Goal: Transaction & Acquisition: Purchase product/service

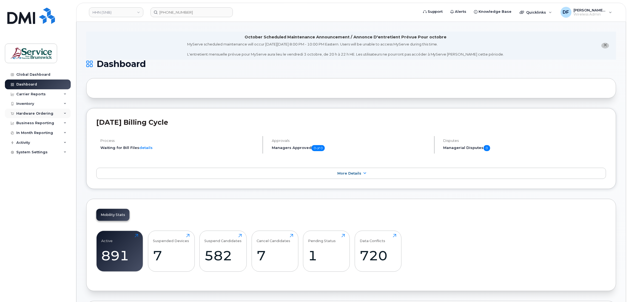
click at [23, 111] on div "Hardware Ordering" at bounding box center [34, 113] width 37 height 4
click at [27, 132] on div "Orders" at bounding box center [25, 133] width 13 height 5
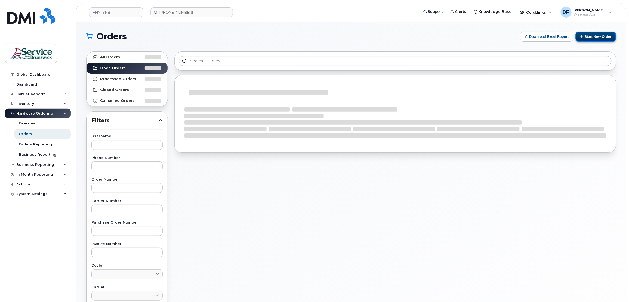
click at [593, 39] on button "Start New Order" at bounding box center [595, 37] width 41 height 10
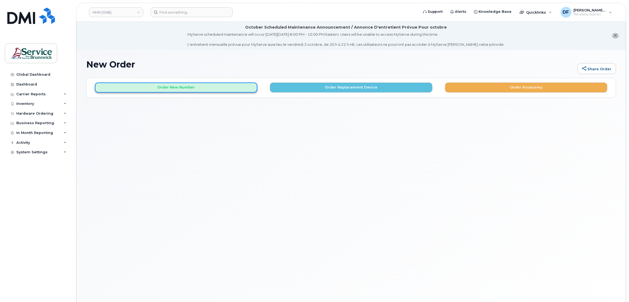
click at [183, 83] on button "Order New Number" at bounding box center [176, 87] width 162 height 10
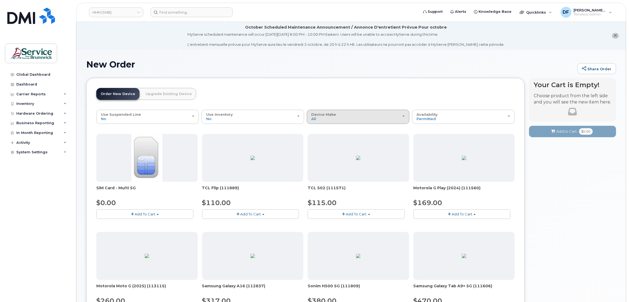
click at [349, 113] on div "Device Make All Aircard Android Cell Phone iPhone Tablet" at bounding box center [357, 116] width 93 height 8
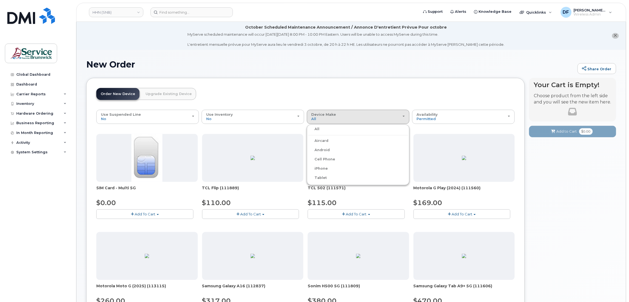
click at [322, 167] on label "iPhone" at bounding box center [318, 168] width 20 height 7
click at [0, 0] on input "iPhone" at bounding box center [0, 0] width 0 height 0
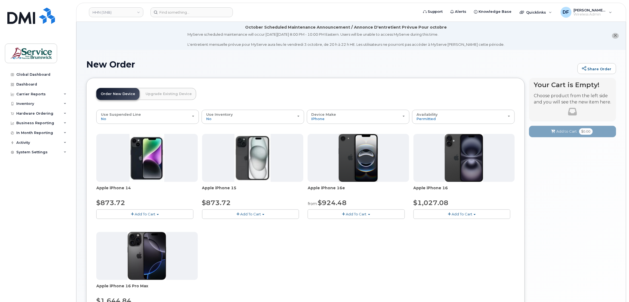
click at [347, 212] on span "Add To Cart" at bounding box center [356, 214] width 21 height 4
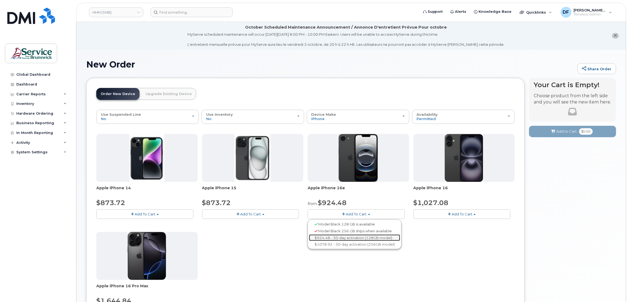
click at [346, 238] on link "$924.48 - 30-day activation (128GB model)" at bounding box center [354, 237] width 91 height 7
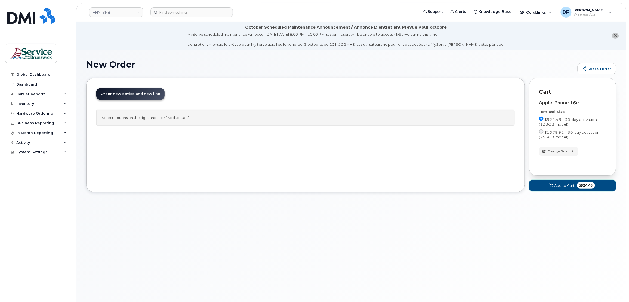
click at [557, 181] on button "Add to Cart $924.48" at bounding box center [572, 185] width 87 height 11
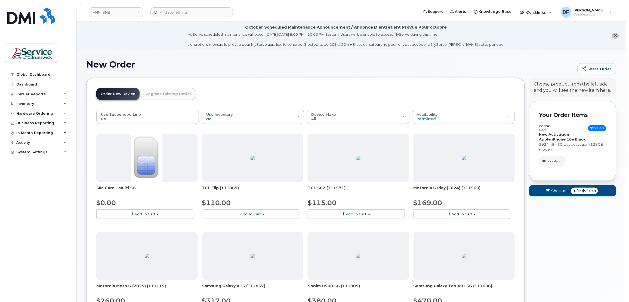
click at [557, 188] on span "Checkout" at bounding box center [560, 190] width 18 height 5
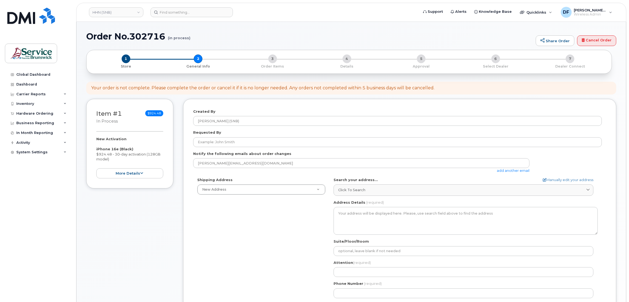
select select
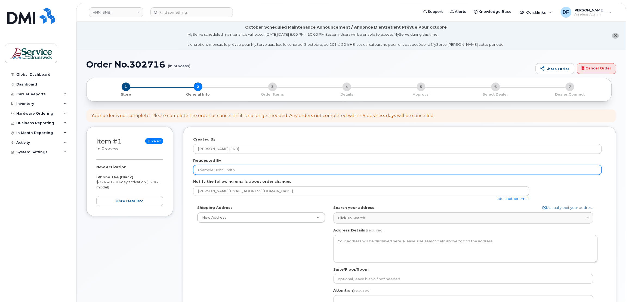
click at [217, 172] on input "Requested By" at bounding box center [397, 170] width 408 height 10
paste input "[PERSON_NAME]"
type input "[PERSON_NAME]"
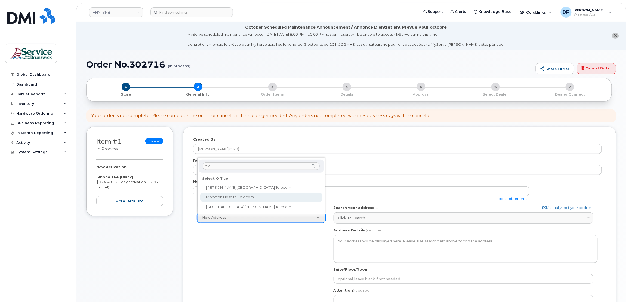
type input "tele"
select select
type textarea "135 Macbeath Ave Moncton New Brunswick E1C 6Z8"
type input "[PERSON_NAME]"
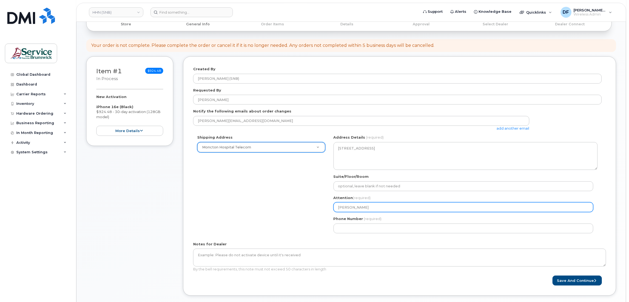
scroll to position [72, 0]
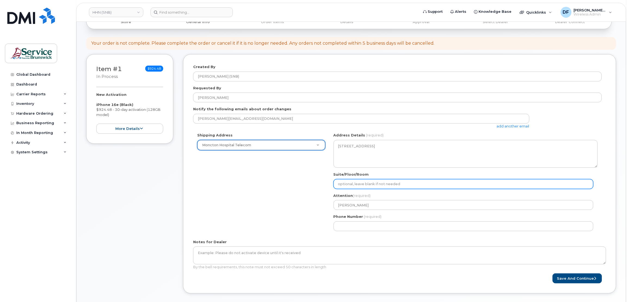
click at [351, 183] on input "Suite/Floor/Room" at bounding box center [463, 184] width 260 height 10
paste input "WO0000000491544"
select select
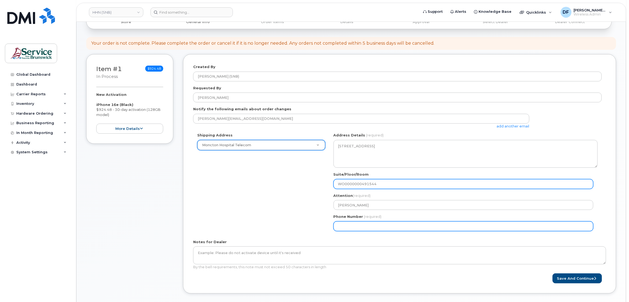
type input "WO0000000491544"
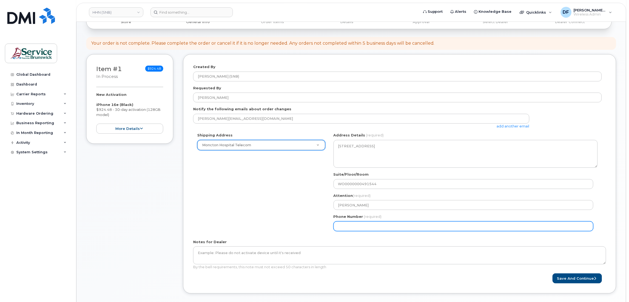
click at [344, 223] on input "Phone Number" at bounding box center [463, 226] width 260 height 10
type input "5063809638"
select select
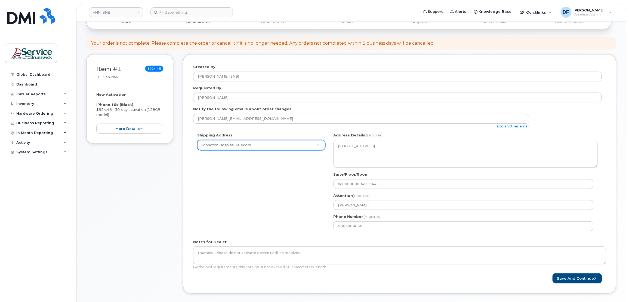
click at [294, 189] on div "Shipping Address Moncton Hospital Telecom New Address ASD-E Main Office ASD-N B…" at bounding box center [397, 183] width 408 height 102
click at [574, 277] on button "Save and Continue" at bounding box center [576, 278] width 49 height 10
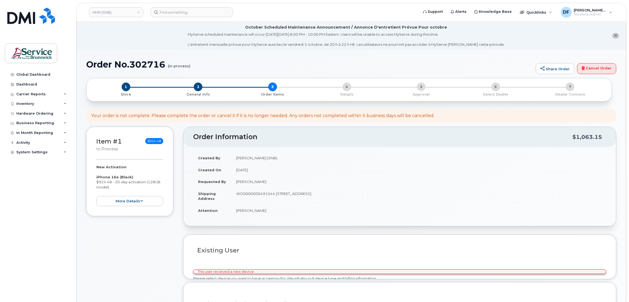
select select
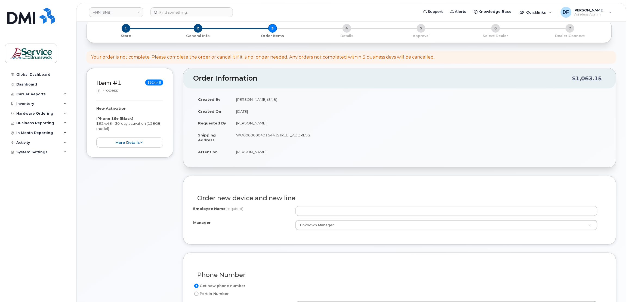
scroll to position [72, 0]
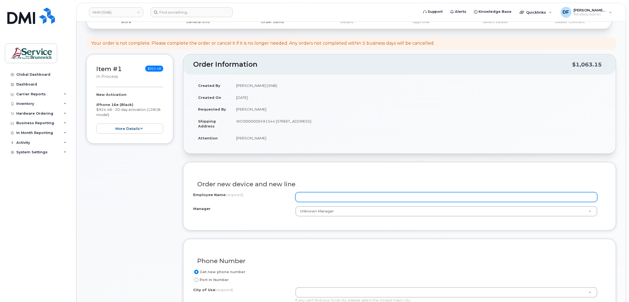
click at [312, 194] on input "Employee Name (required)" at bounding box center [446, 197] width 302 height 10
paste input "Philippe Taillon"
type input "Philippe Taillon"
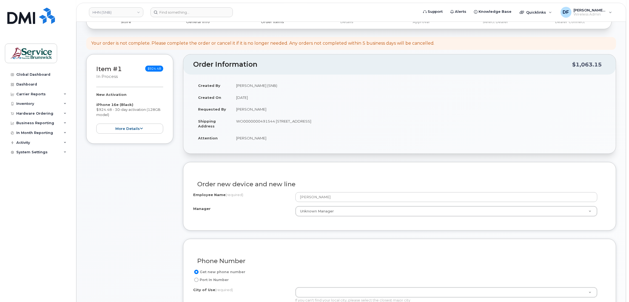
click at [147, 207] on div "Item #1 in process $924.48 New Activation iPhone 16e (Black) $924.48 - 30-day a…" at bounding box center [129, 275] width 87 height 442
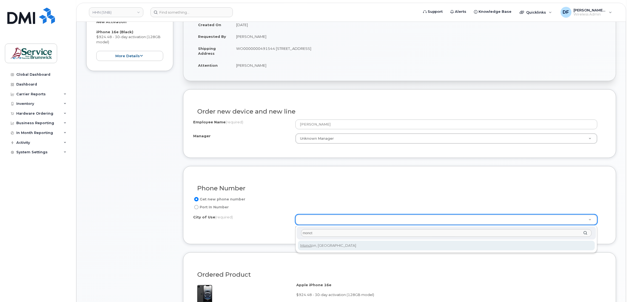
type input "monct"
type input "1817"
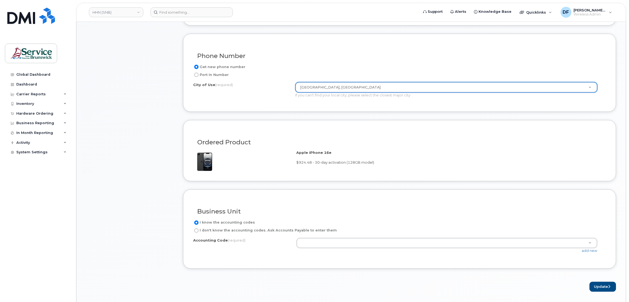
scroll to position [290, 0]
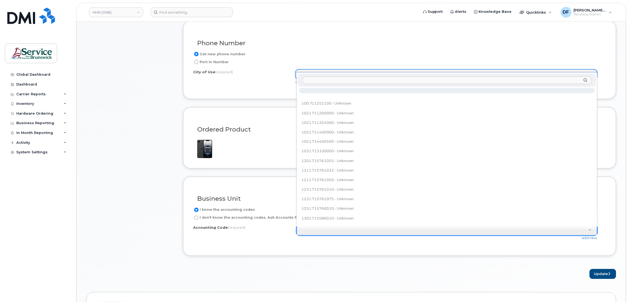
type input "820.712052060"
paste input "820.712052060"
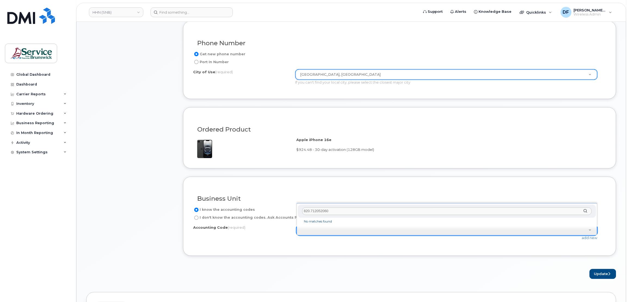
click at [309, 209] on input "820.712052060" at bounding box center [447, 211] width 290 height 8
type input "8201.712052060"
select select "8201.712052060"
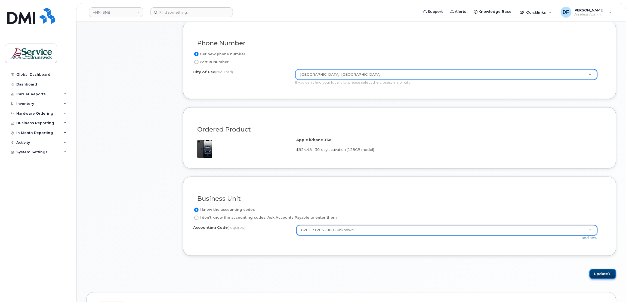
click at [604, 274] on button "Update" at bounding box center [602, 274] width 27 height 10
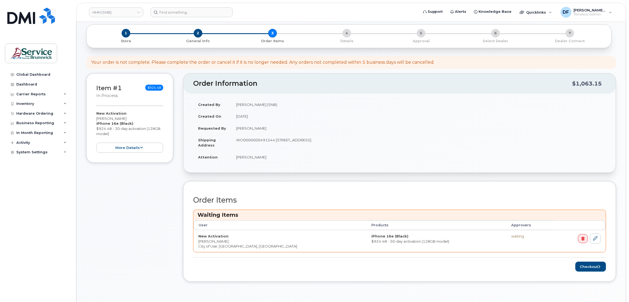
scroll to position [108, 0]
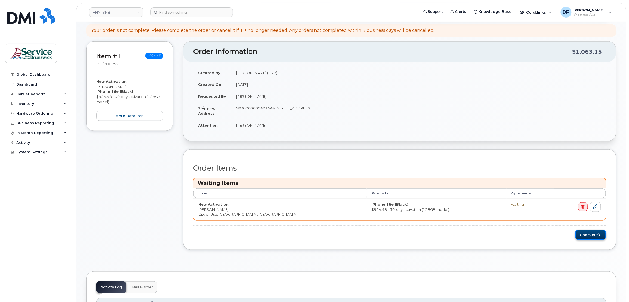
click at [584, 233] on button "Checkout" at bounding box center [590, 234] width 31 height 10
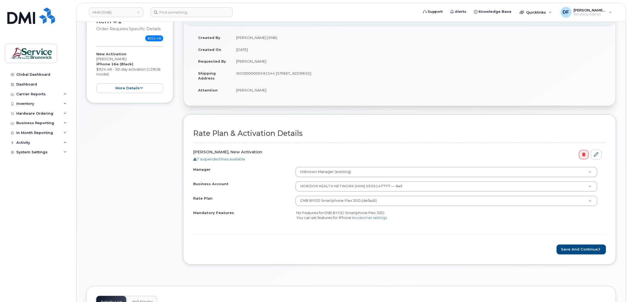
scroll to position [108, 0]
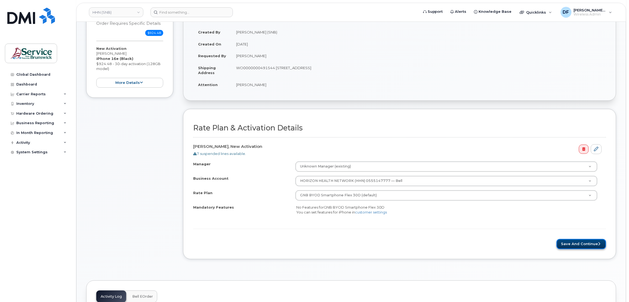
click at [574, 241] on button "Save and Continue" at bounding box center [580, 244] width 49 height 10
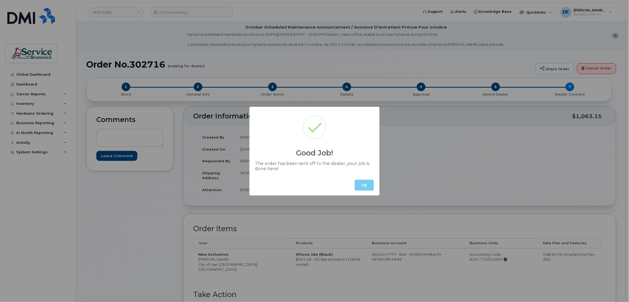
click at [365, 181] on button "OK" at bounding box center [364, 184] width 19 height 11
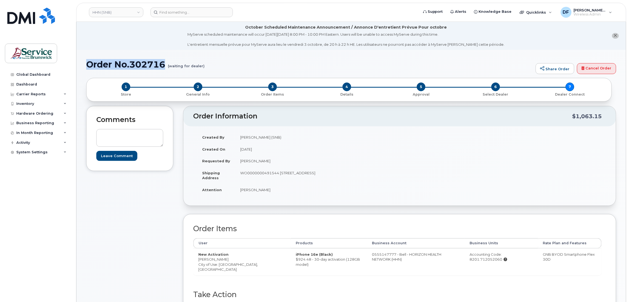
drag, startPoint x: 166, startPoint y: 63, endPoint x: 85, endPoint y: 63, distance: 81.8
copy h1 "Order No.302716"
click at [29, 110] on div "Hardware Ordering" at bounding box center [38, 113] width 66 height 10
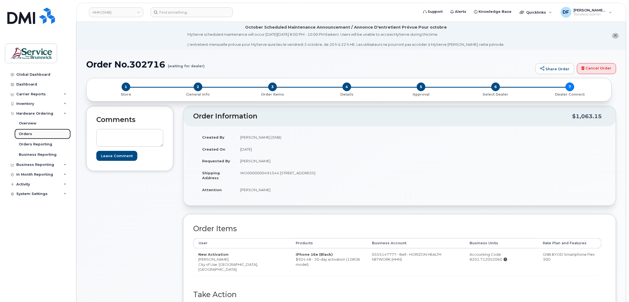
click at [31, 131] on link "Orders" at bounding box center [42, 134] width 56 height 10
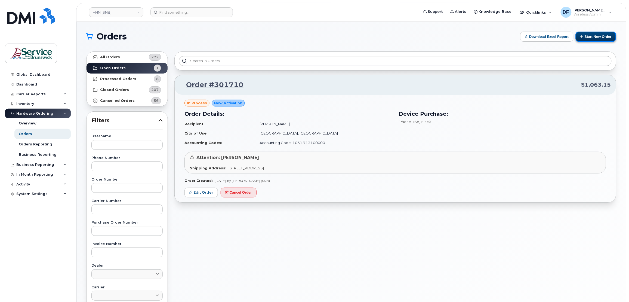
click at [600, 39] on button "Start New Order" at bounding box center [595, 37] width 41 height 10
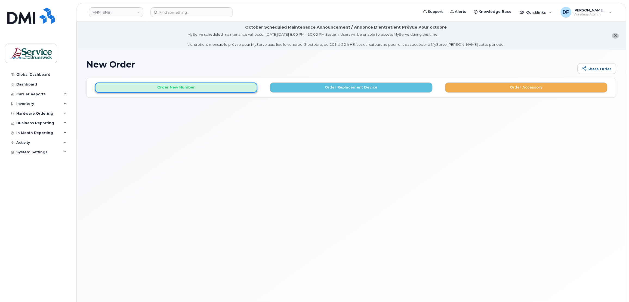
click at [171, 87] on button "Order New Number" at bounding box center [176, 87] width 162 height 10
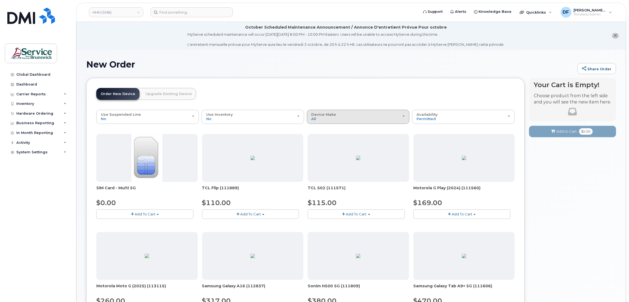
click at [355, 118] on div "Device Make All Aircard Android Cell Phone iPhone Tablet" at bounding box center [357, 116] width 93 height 8
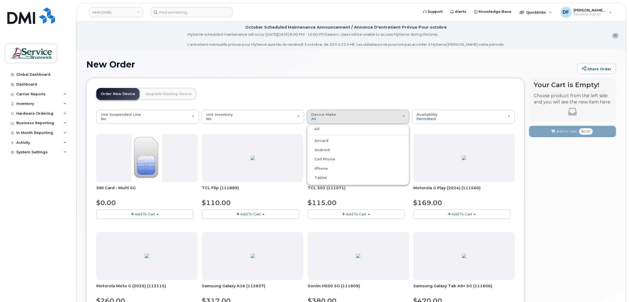
click at [315, 166] on label "iPhone" at bounding box center [318, 168] width 20 height 7
click at [0, 0] on input "iPhone" at bounding box center [0, 0] width 0 height 0
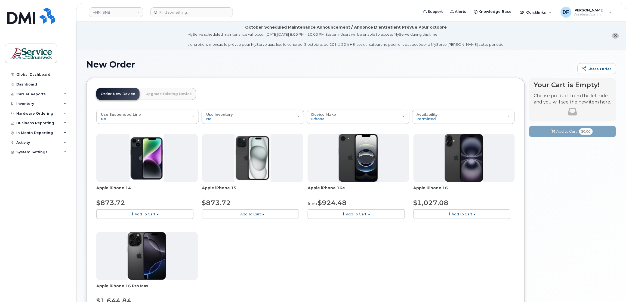
click at [341, 212] on button "Add To Cart" at bounding box center [356, 214] width 97 height 10
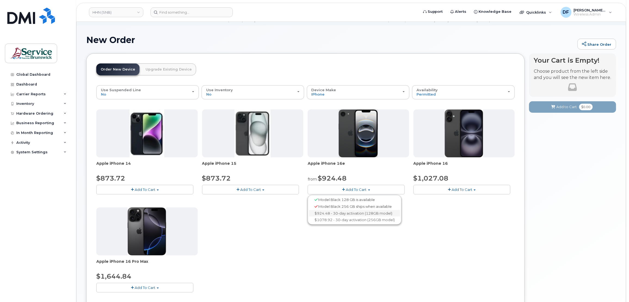
scroll to position [36, 0]
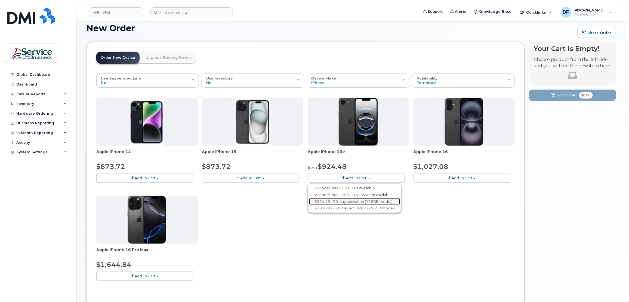
click at [340, 200] on link "$924.48 - 30-day activation (128GB model)" at bounding box center [354, 201] width 91 height 7
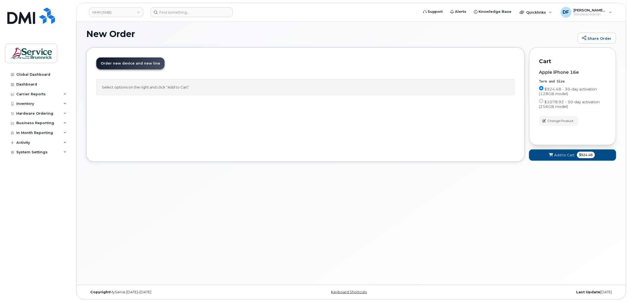
click at [576, 154] on button "Add to Cart $924.48" at bounding box center [572, 154] width 87 height 11
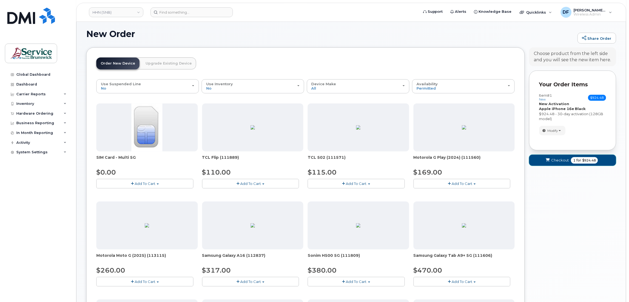
click at [559, 160] on span "Checkout" at bounding box center [560, 159] width 18 height 5
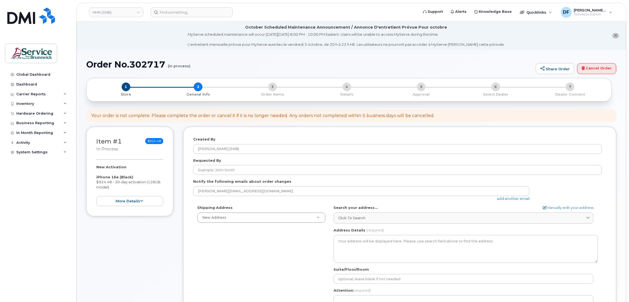
select select
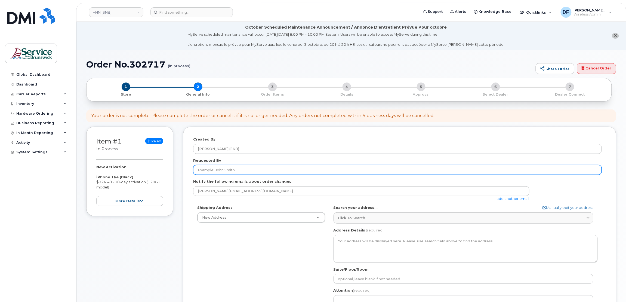
paste input "[PERSON_NAME]"
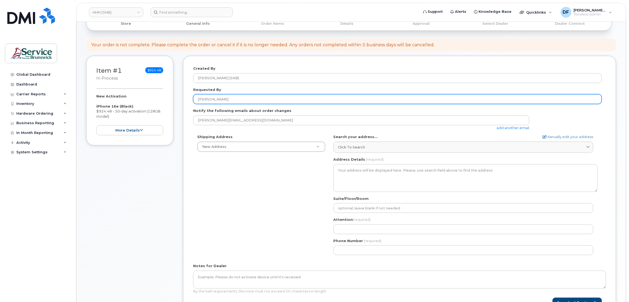
scroll to position [72, 0]
type input "[PERSON_NAME]"
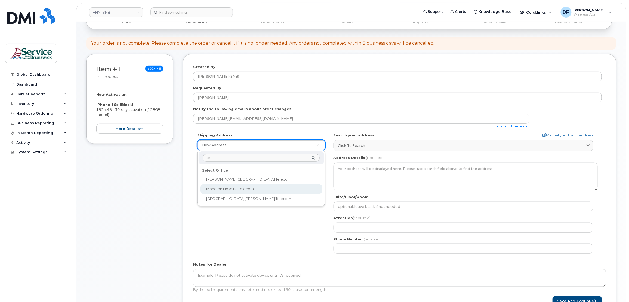
type input "tele"
select select
type textarea "135 Macbeath Ave Moncton New Brunswick E1C 6Z8"
type input "Frederic Doiron"
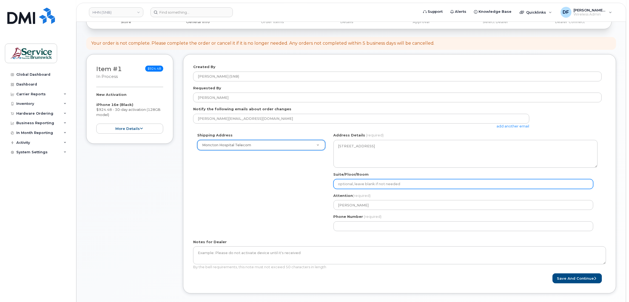
paste input "WO0000000491637"
select select
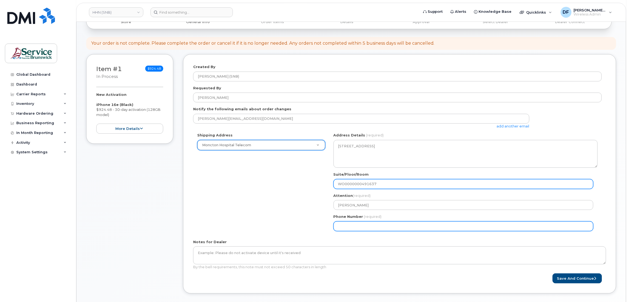
type input "WO0000000491637"
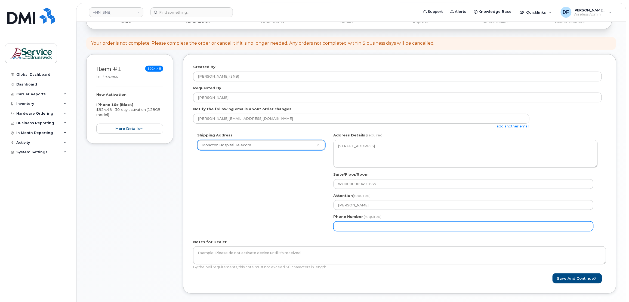
click at [375, 225] on input "Phone Number" at bounding box center [463, 226] width 260 height 10
type input "5063809638"
select select
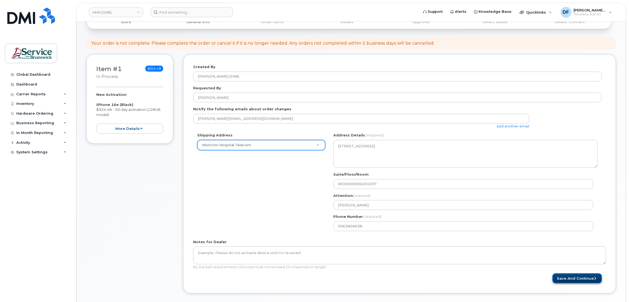
click at [563, 275] on button "Save and Continue" at bounding box center [576, 278] width 49 height 10
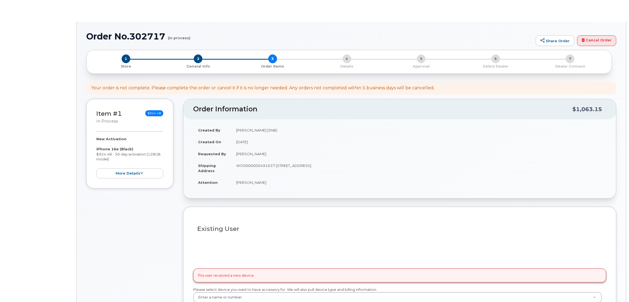
select select
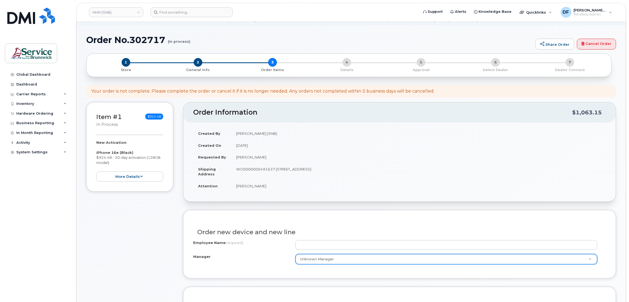
scroll to position [145, 0]
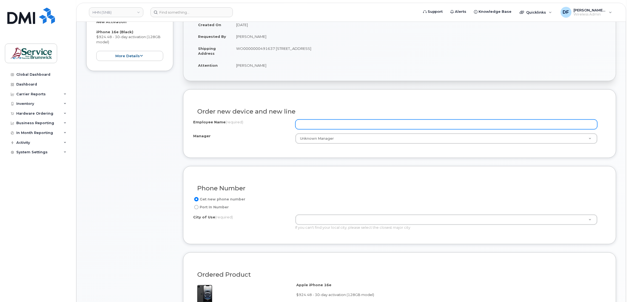
paste input "[PERSON_NAME]"
type input "[PERSON_NAME]"
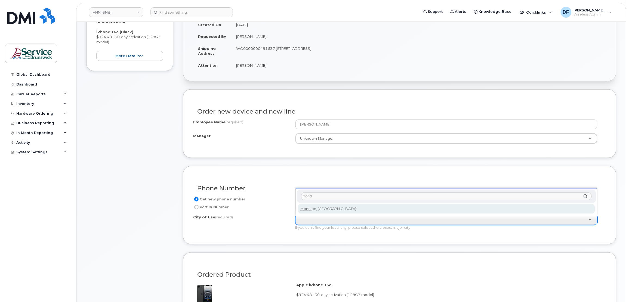
type input "monct"
type input "1817"
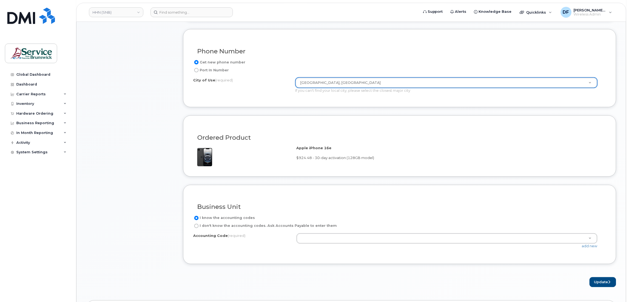
scroll to position [290, 0]
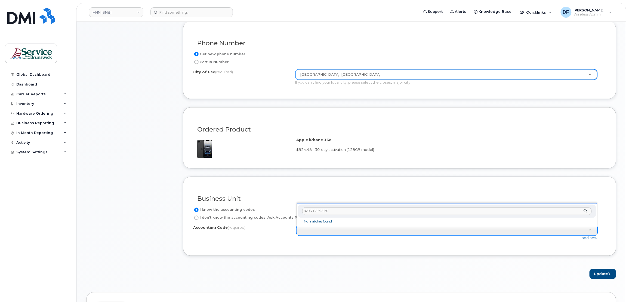
click at [309, 211] on input "820.712052060" at bounding box center [447, 211] width 290 height 8
type input "8201.712052060"
select select "8201.712052060"
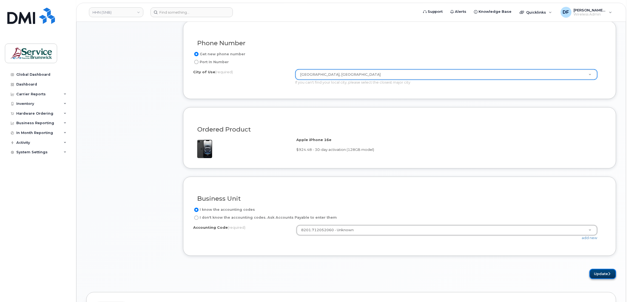
click at [591, 272] on button "Update" at bounding box center [602, 274] width 27 height 10
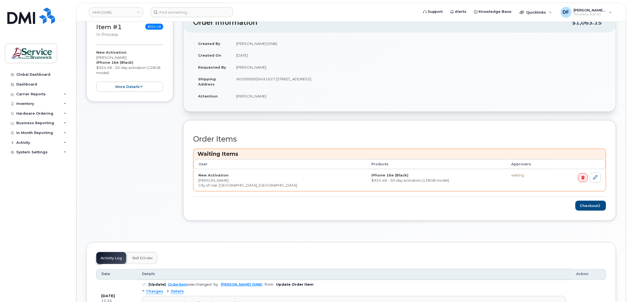
scroll to position [145, 0]
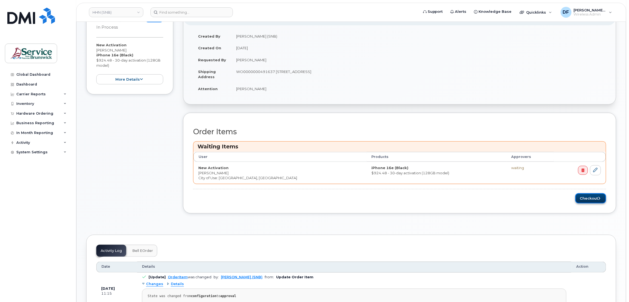
click at [582, 194] on button "Checkout" at bounding box center [590, 198] width 31 height 10
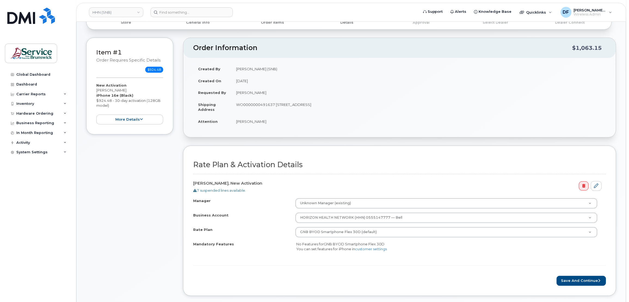
scroll to position [72, 0]
click at [584, 279] on button "Save and Continue" at bounding box center [580, 280] width 49 height 10
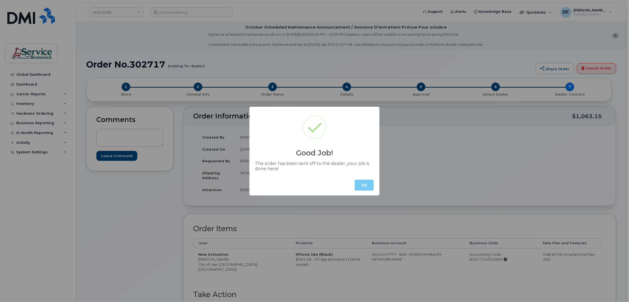
click at [363, 182] on button "OK" at bounding box center [364, 184] width 19 height 11
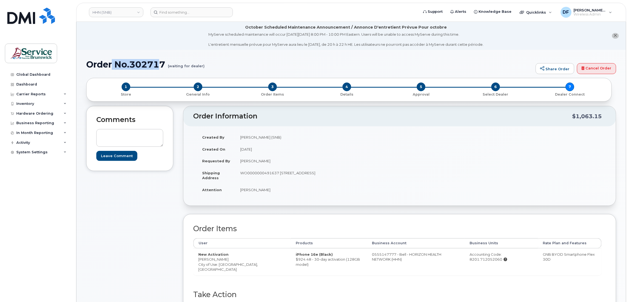
drag, startPoint x: 163, startPoint y: 68, endPoint x: 111, endPoint y: 61, distance: 52.8
click at [111, 61] on h1 "Order No.302717 (waiting for dealer)" at bounding box center [309, 65] width 446 height 10
drag, startPoint x: 166, startPoint y: 65, endPoint x: 91, endPoint y: 65, distance: 74.8
click at [90, 65] on h1 "Order No.302717 (waiting for dealer)" at bounding box center [309, 65] width 446 height 10
drag, startPoint x: 91, startPoint y: 65, endPoint x: 103, endPoint y: 62, distance: 12.1
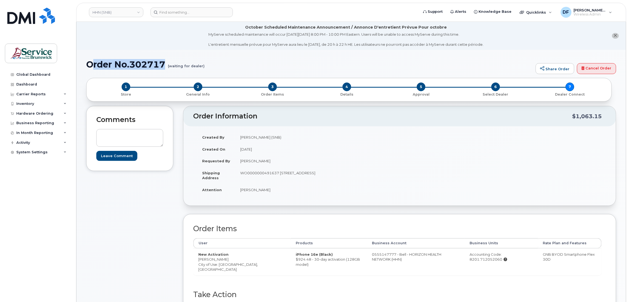
click at [103, 62] on h1 "Order No.302717 (waiting for dealer)" at bounding box center [309, 65] width 446 height 10
click at [104, 62] on h1 "Order No.302717 (waiting for dealer)" at bounding box center [309, 65] width 446 height 10
click at [105, 62] on h1 "Order No.302717 (waiting for dealer)" at bounding box center [309, 65] width 446 height 10
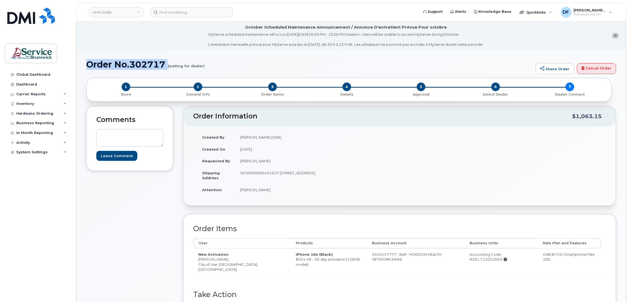
copy h1 "Order No.302717"
click at [24, 104] on div "Inventory" at bounding box center [25, 103] width 18 height 4
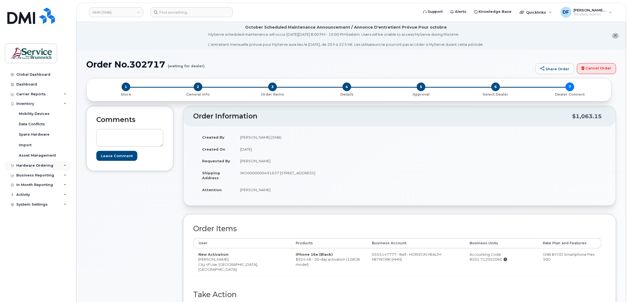
click at [30, 166] on div "Hardware Ordering" at bounding box center [34, 165] width 37 height 4
click at [26, 185] on div "Orders" at bounding box center [25, 185] width 13 height 5
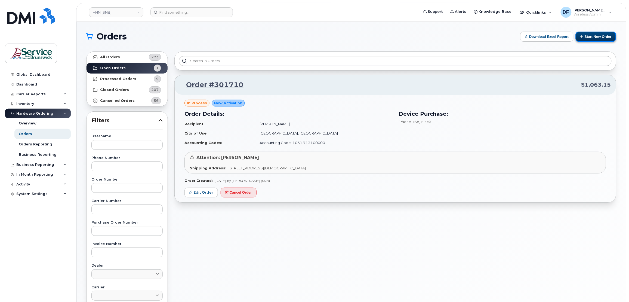
click at [590, 39] on button "Start New Order" at bounding box center [595, 37] width 41 height 10
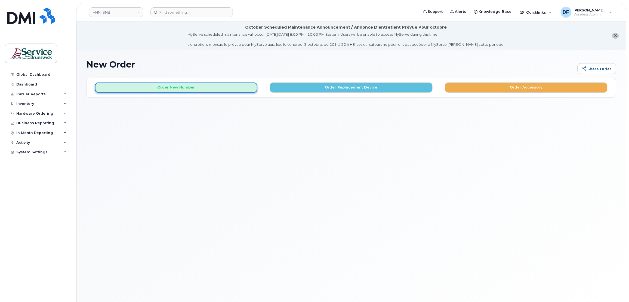
click at [197, 85] on button "Order New Number" at bounding box center [176, 87] width 162 height 10
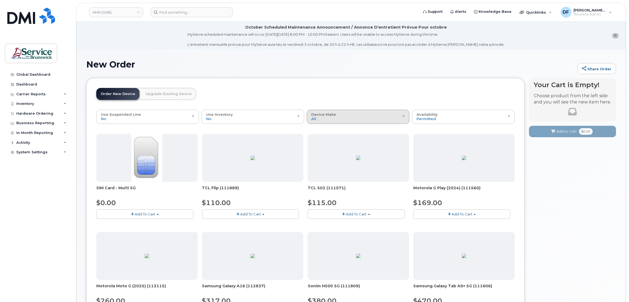
click at [348, 116] on div "Device Make All Aircard Android Cell Phone iPhone Tablet" at bounding box center [357, 116] width 93 height 8
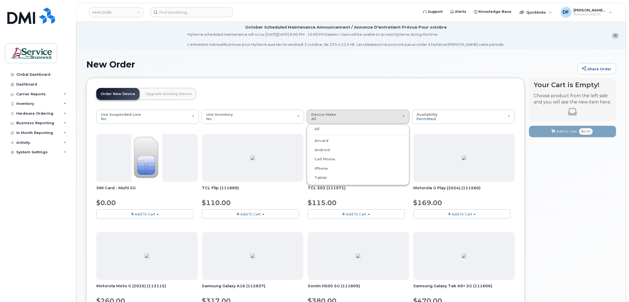
click at [323, 165] on label "iPhone" at bounding box center [318, 168] width 20 height 7
click at [0, 0] on input "iPhone" at bounding box center [0, 0] width 0 height 0
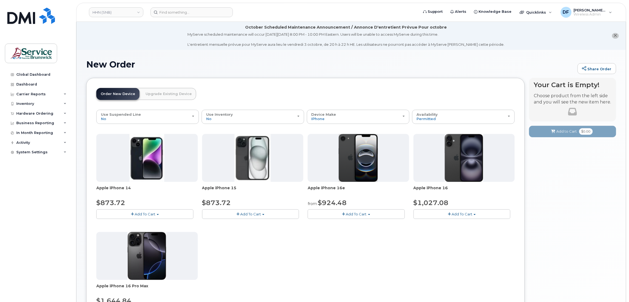
click at [335, 211] on button "Add To Cart" at bounding box center [356, 214] width 97 height 10
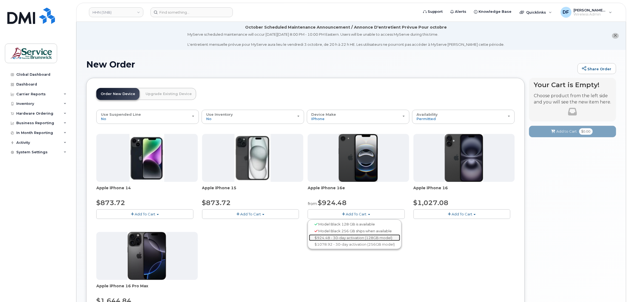
click at [337, 236] on link "$924.48 - 30-day activation (128GB model)" at bounding box center [354, 237] width 91 height 7
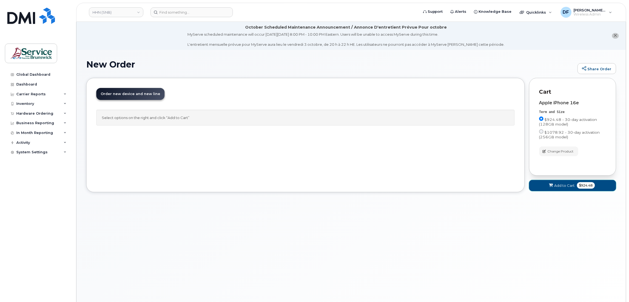
click at [560, 184] on span "Add to Cart" at bounding box center [564, 185] width 20 height 5
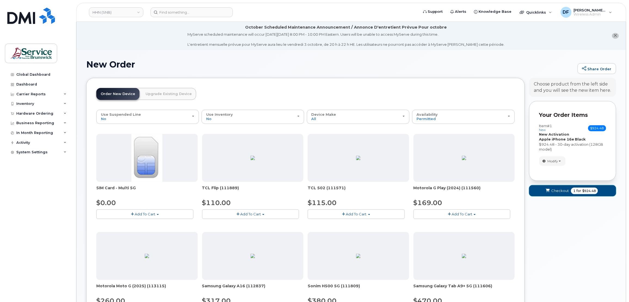
click at [557, 190] on span "Checkout" at bounding box center [560, 190] width 18 height 5
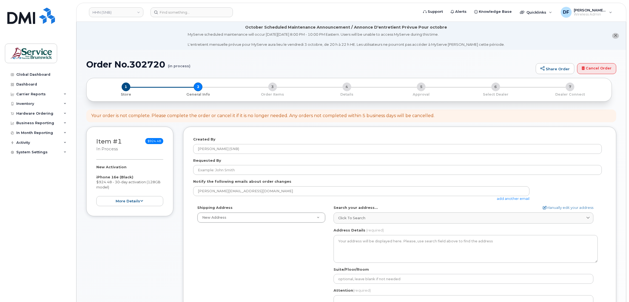
select select
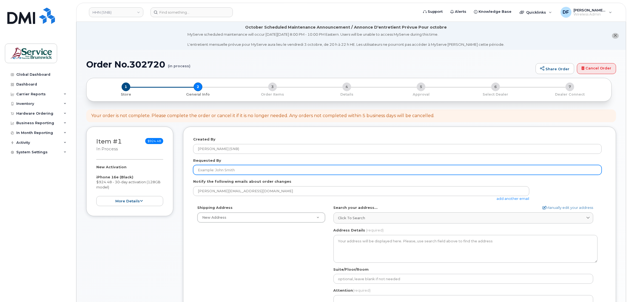
click at [246, 173] on input "Requested By" at bounding box center [397, 170] width 408 height 10
paste input "[PERSON_NAME]"
type input "[PERSON_NAME]"
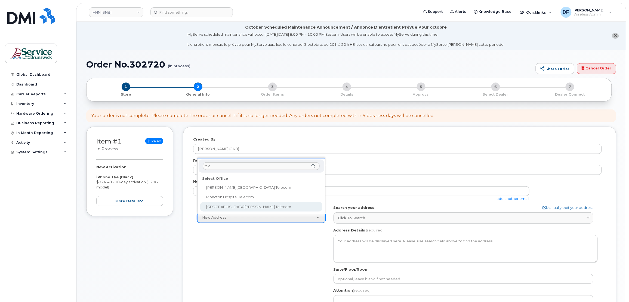
type input "tele"
select select
type textarea "400 University Avenue, Room 24.199 Saint John New Brunswick E2L 4L2"
type input "[PERSON_NAME]"
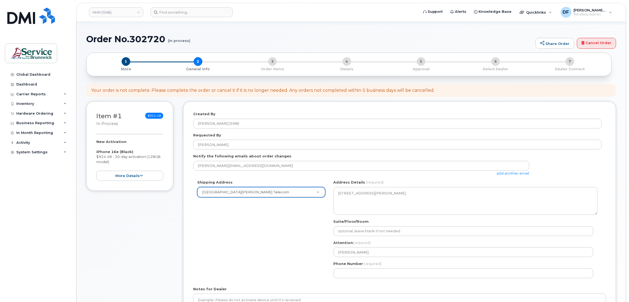
scroll to position [36, 0]
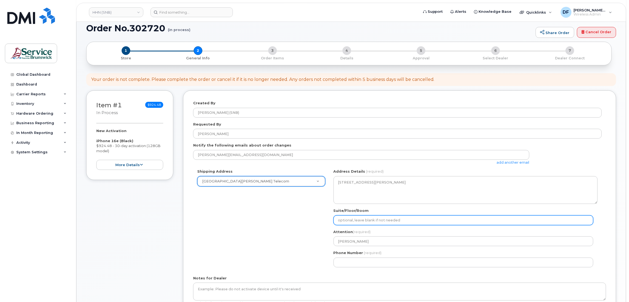
click at [366, 218] on input "Suite/Floor/Room" at bounding box center [463, 220] width 260 height 10
paste input "WO0000000494942"
select select
type input "WO0000000494942"
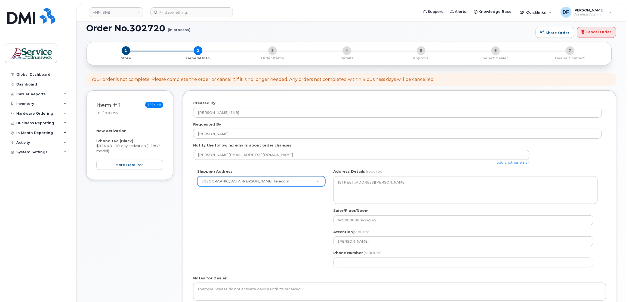
click at [317, 244] on div "Shipping Address Saint John Regional Hospital Telecom New Address ASD-E Main Of…" at bounding box center [397, 220] width 408 height 102
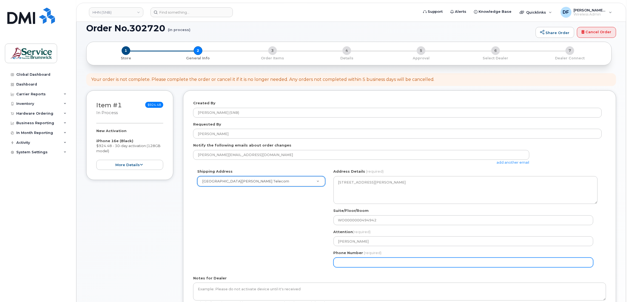
click at [347, 261] on input "Phone Number" at bounding box center [463, 262] width 260 height 10
type input "5065660198"
select select
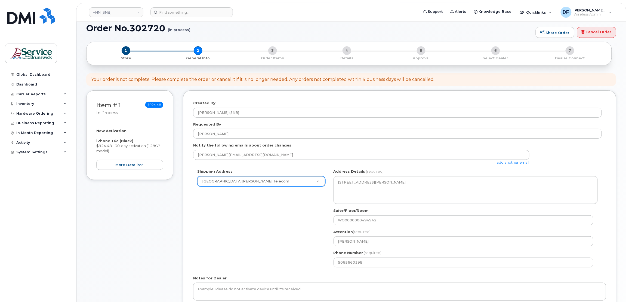
click at [289, 239] on div "Shipping Address Saint John Regional Hospital Telecom New Address ASD-E Main Of…" at bounding box center [397, 220] width 408 height 102
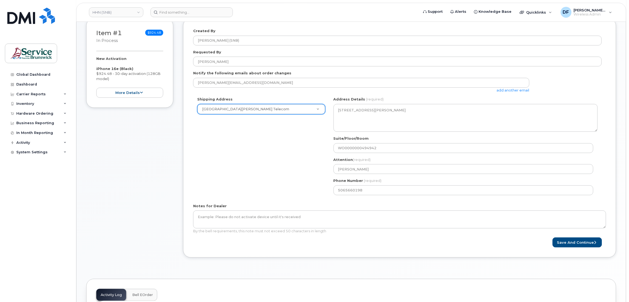
scroll to position [108, 0]
click at [584, 241] on button "Save and Continue" at bounding box center [576, 242] width 49 height 10
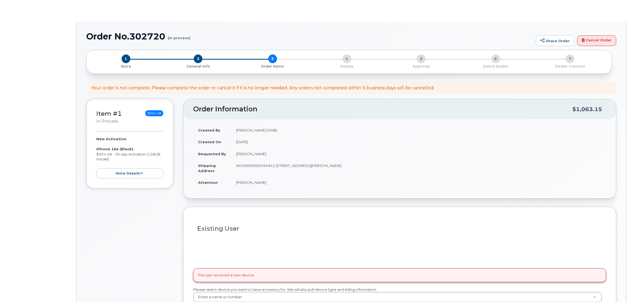
select select
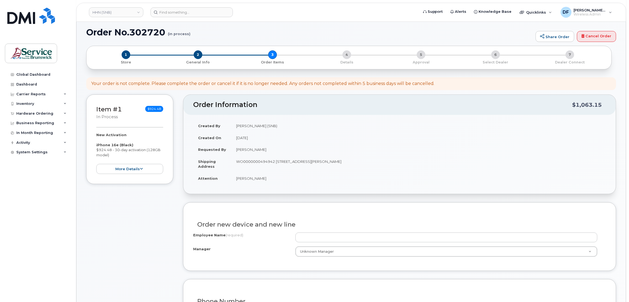
scroll to position [72, 0]
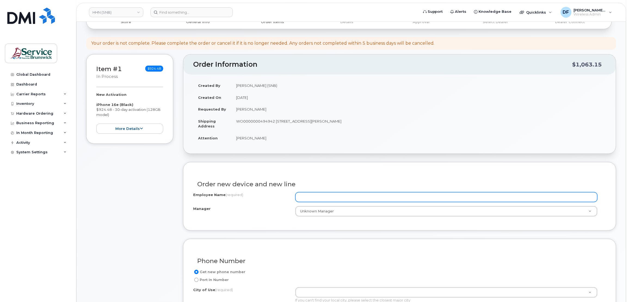
click at [315, 197] on input "Employee Name (required)" at bounding box center [446, 197] width 302 height 10
paste input "[PERSON_NAME]"
type input "[PERSON_NAME]"
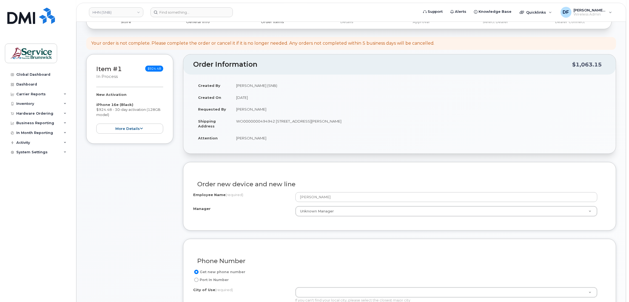
click at [307, 250] on div "Phone Number" at bounding box center [399, 259] width 413 height 20
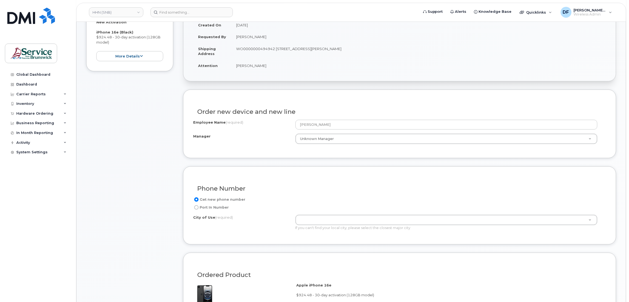
scroll to position [145, 0]
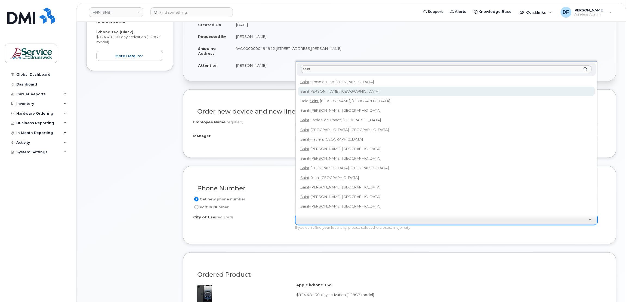
type input "saint"
type input "2008"
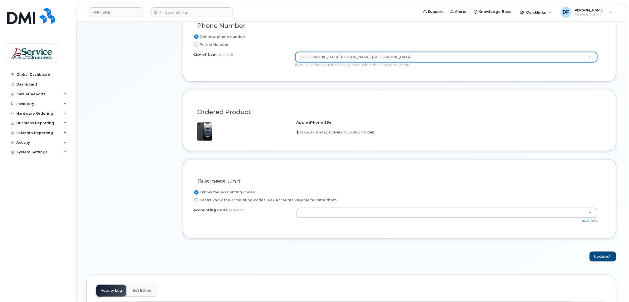
scroll to position [326, 0]
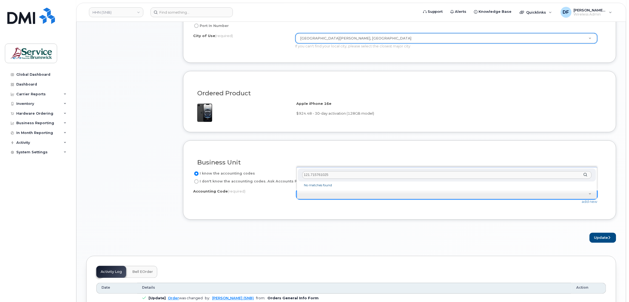
click at [309, 172] on input "121.715761025" at bounding box center [447, 175] width 290 height 8
type input "1211.715761025"
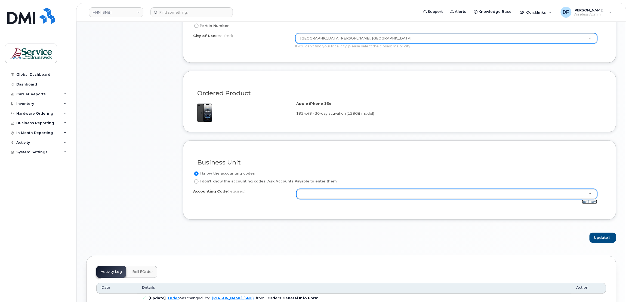
click at [591, 202] on link "add new" at bounding box center [589, 201] width 15 height 4
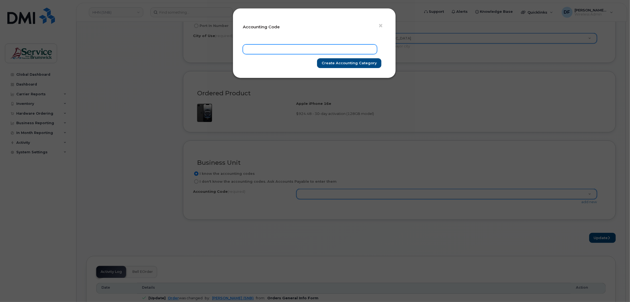
click at [289, 47] on input "text" at bounding box center [310, 49] width 134 height 10
paste input "1211.715761025"
type input "1211.715761025"
click at [327, 59] on input "Create Accounting category" at bounding box center [349, 63] width 64 height 10
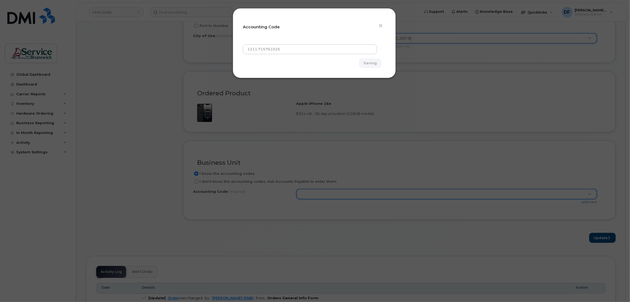
type input "Create Accounting category"
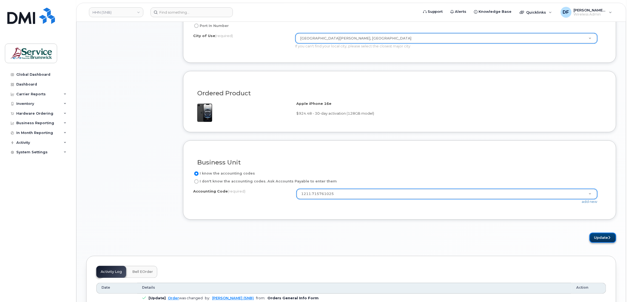
click at [597, 237] on button "Update" at bounding box center [602, 237] width 27 height 10
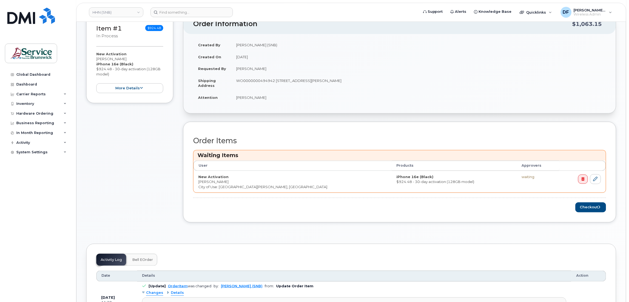
scroll to position [108, 0]
click at [594, 205] on button "Checkout" at bounding box center [590, 207] width 31 height 10
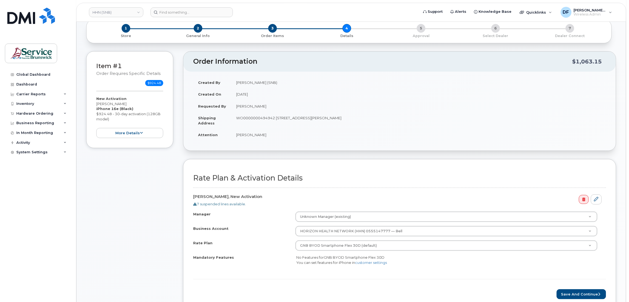
scroll to position [72, 0]
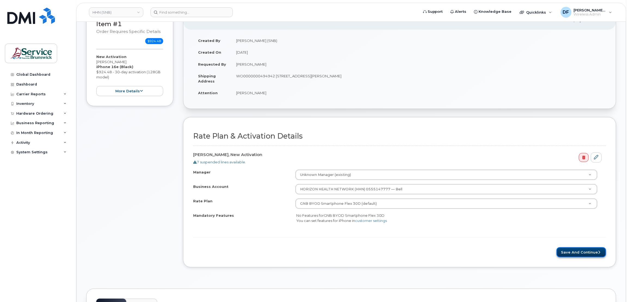
click at [585, 251] on button "Save and Continue" at bounding box center [580, 252] width 49 height 10
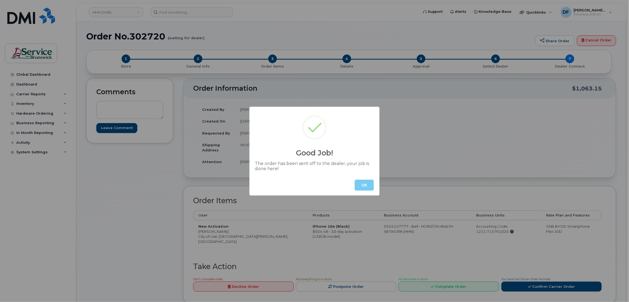
click at [366, 185] on button "OK" at bounding box center [364, 184] width 19 height 11
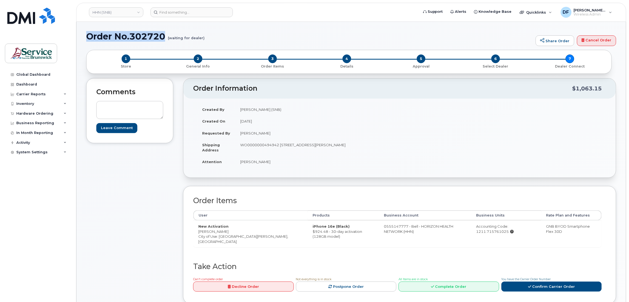
drag, startPoint x: 165, startPoint y: 35, endPoint x: 87, endPoint y: 37, distance: 78.0
click at [87, 37] on h1 "Order No.302720 (waiting for dealer)" at bounding box center [309, 37] width 446 height 10
copy h1 "Order No.302720"
click at [31, 115] on div "Hardware Ordering" at bounding box center [34, 113] width 37 height 4
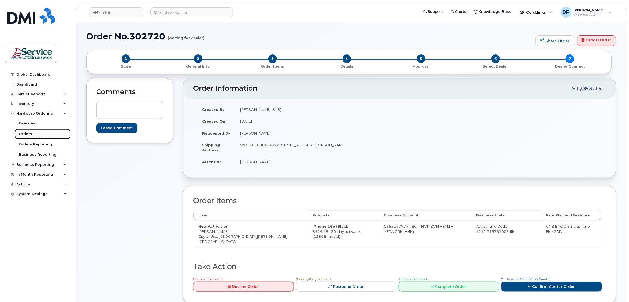
click at [29, 133] on div "Orders" at bounding box center [25, 133] width 13 height 5
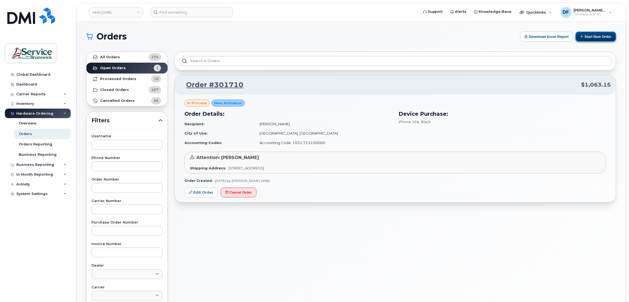
click at [602, 40] on button "Start New Order" at bounding box center [595, 37] width 41 height 10
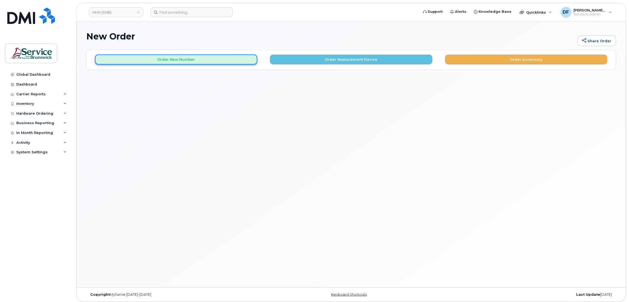
click at [188, 60] on button "Order New Number" at bounding box center [176, 59] width 162 height 10
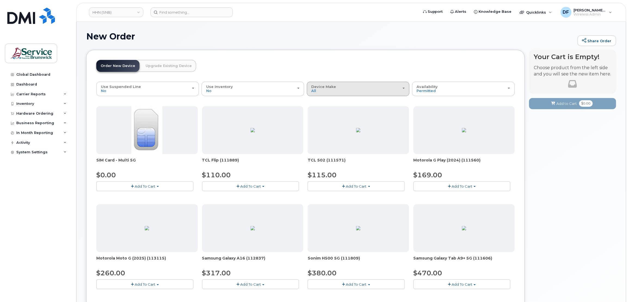
click at [346, 91] on div "Device Make All Aircard Android Cell Phone iPhone Tablet" at bounding box center [357, 89] width 93 height 8
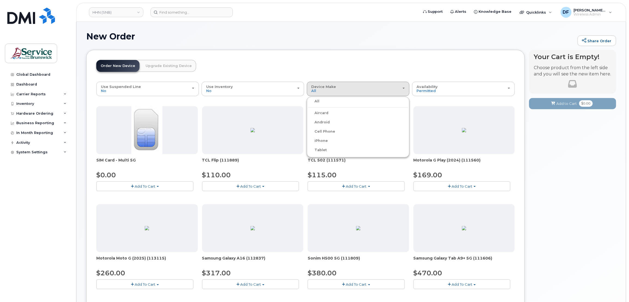
click at [322, 138] on label "iPhone" at bounding box center [318, 140] width 20 height 7
click at [0, 0] on input "iPhone" at bounding box center [0, 0] width 0 height 0
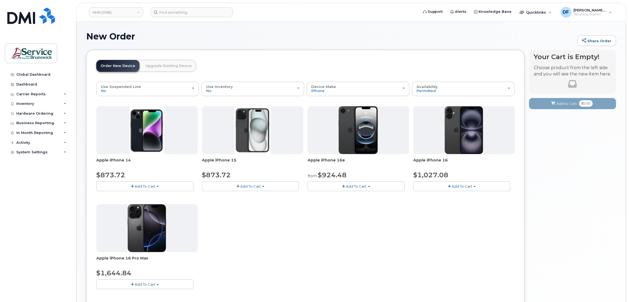
click at [333, 183] on button "Add To Cart" at bounding box center [356, 186] width 97 height 10
click at [335, 210] on link "$924.48 - 30-day activation (128GB model)" at bounding box center [354, 209] width 91 height 7
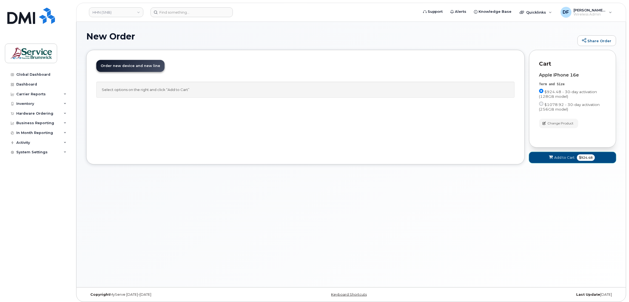
click at [562, 155] on span "Add to Cart" at bounding box center [564, 157] width 20 height 5
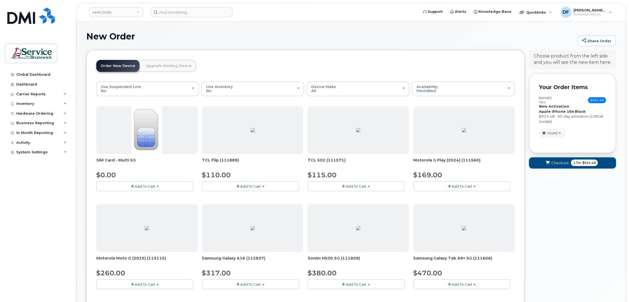
click at [560, 164] on span "Checkout" at bounding box center [560, 162] width 18 height 5
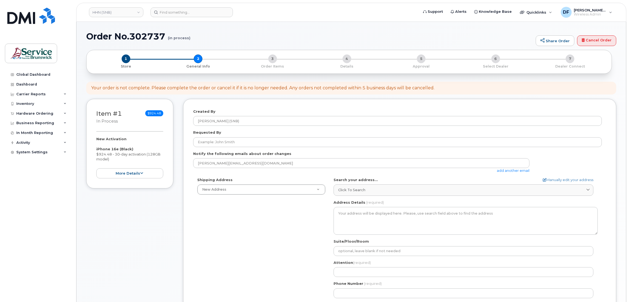
select select
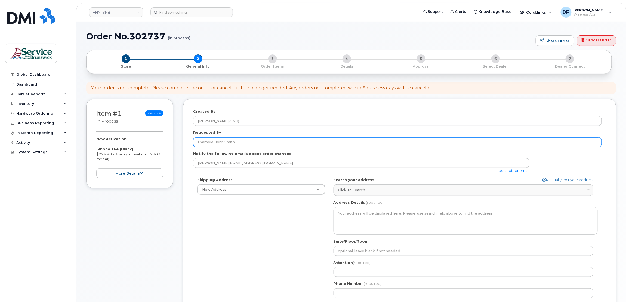
click at [199, 140] on input "Requested By" at bounding box center [397, 142] width 408 height 10
paste input "[PERSON_NAME]"
type input "[PERSON_NAME]"
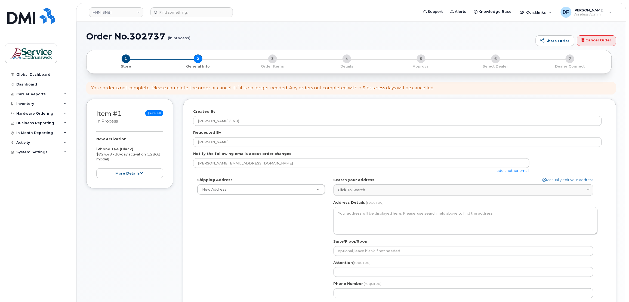
click at [249, 183] on div "Shipping Address New Address New Address ASD-E Main Office ASD-N Bathurst Educa…" at bounding box center [261, 186] width 136 height 18
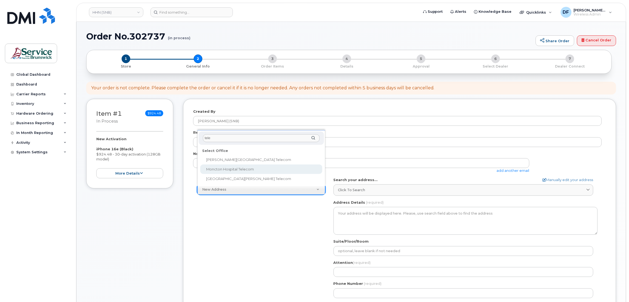
type input "tele"
select select
type textarea "135 Macbeath Ave Moncton New Brunswick E1C 6Z8"
type input "[PERSON_NAME]"
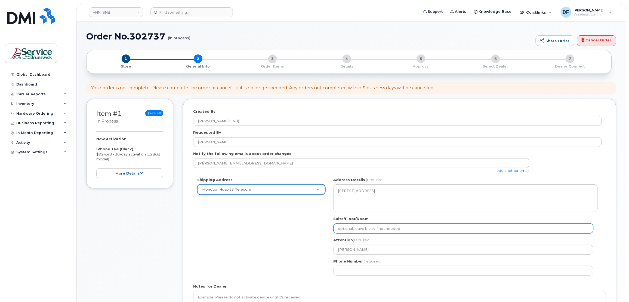
click at [383, 225] on input "Suite/Floor/Room" at bounding box center [463, 228] width 260 height 10
paste input "WO0000000496108"
select select
type input "WO0000000496108"
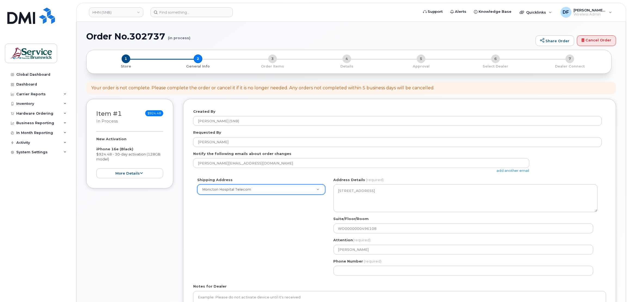
click at [313, 207] on div "Shipping Address Moncton Hospital Telecom New Address ASD-E Main Office ASD-N B…" at bounding box center [397, 228] width 408 height 102
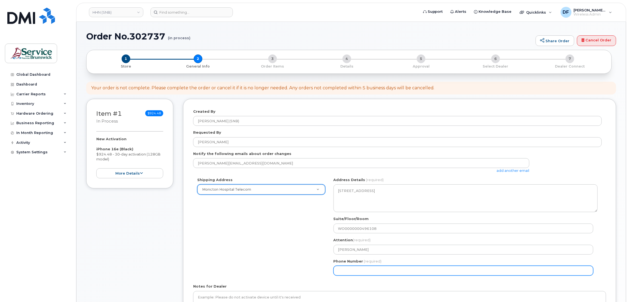
click at [349, 273] on input "Phone Number" at bounding box center [463, 270] width 260 height 10
type input "5063809638"
select select
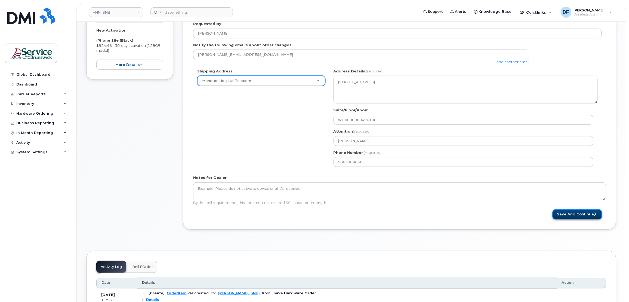
click at [569, 211] on button "Save and Continue" at bounding box center [576, 214] width 49 height 10
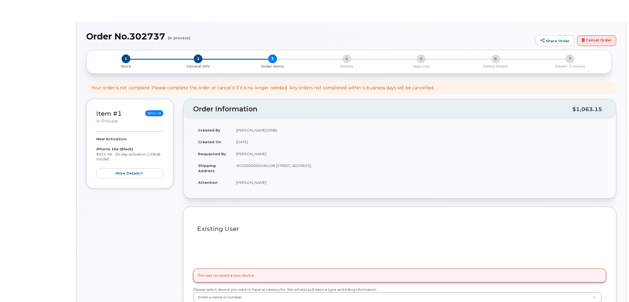
select select
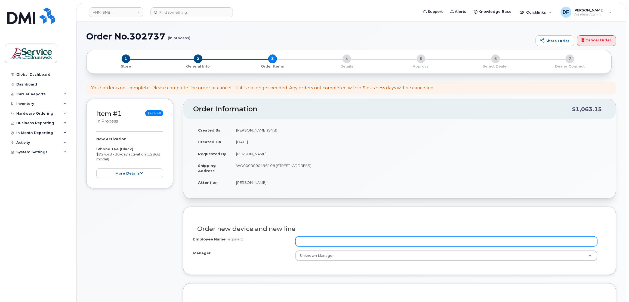
click at [329, 237] on input "Employee Name (required)" at bounding box center [446, 241] width 302 height 10
paste input "[PERSON_NAME]"
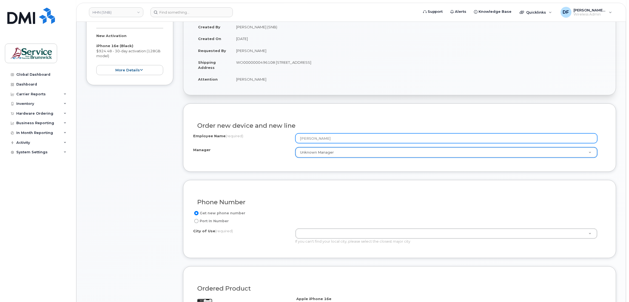
scroll to position [108, 0]
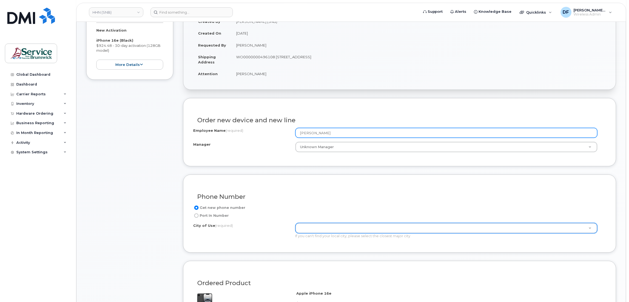
type input "[PERSON_NAME]"
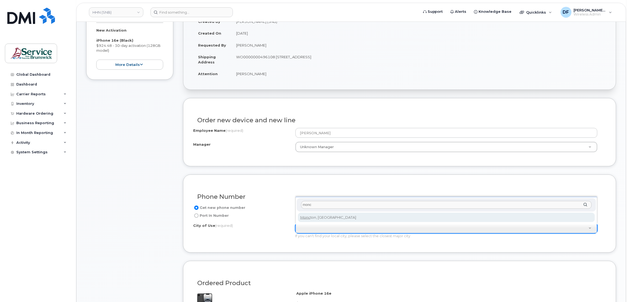
type input "monc"
type input "1817"
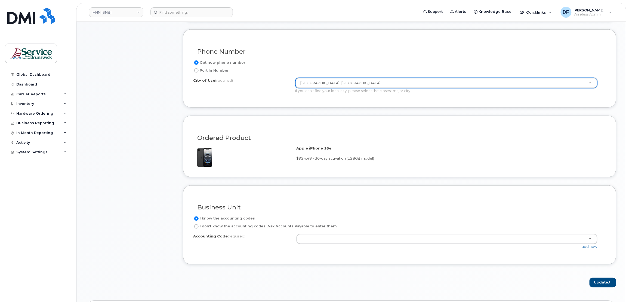
scroll to position [254, 0]
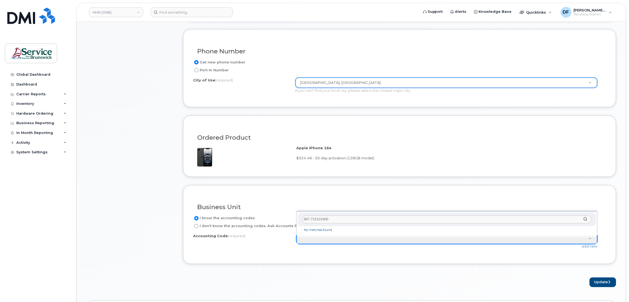
click at [308, 218] on input "967.715101900" at bounding box center [447, 219] width 290 height 8
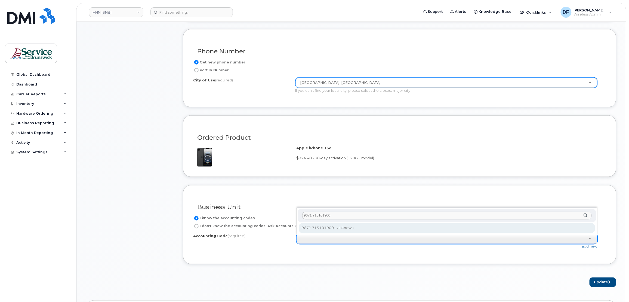
type input "9671.715101900"
select select "9671.715101900"
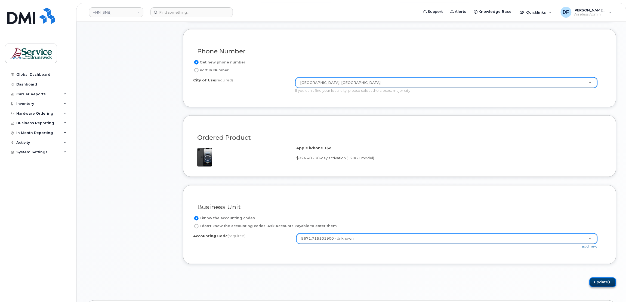
click at [601, 280] on button "Update" at bounding box center [602, 282] width 27 height 10
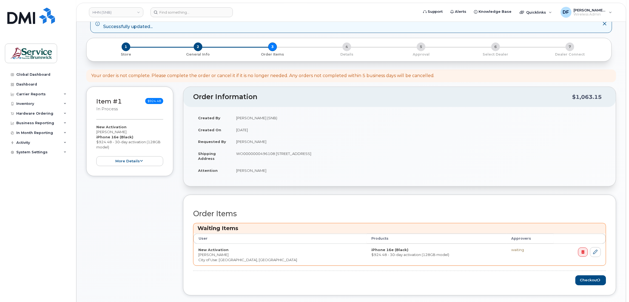
scroll to position [108, 0]
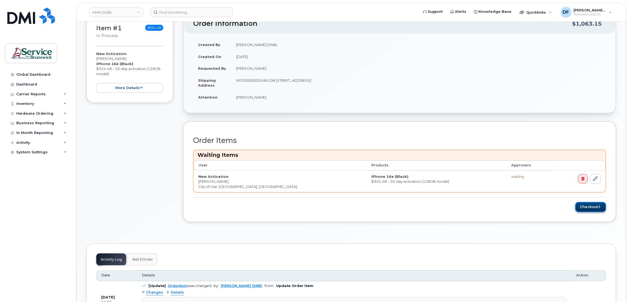
click at [582, 207] on button "Checkout" at bounding box center [590, 207] width 31 height 10
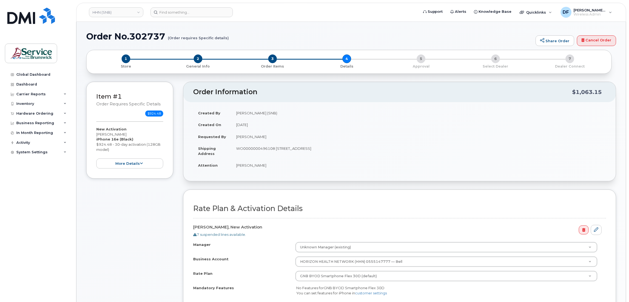
scroll to position [72, 0]
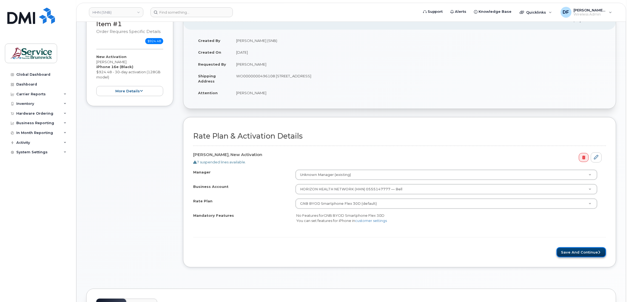
click at [578, 254] on button "Save and Continue" at bounding box center [580, 252] width 49 height 10
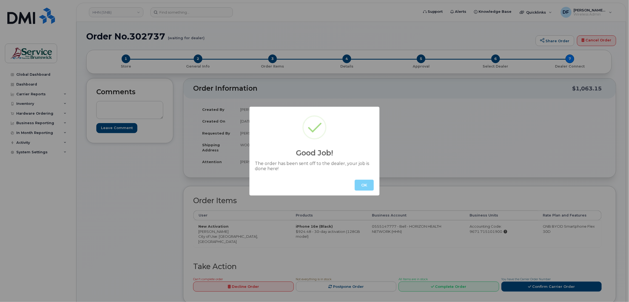
click at [363, 187] on button "OK" at bounding box center [364, 184] width 19 height 11
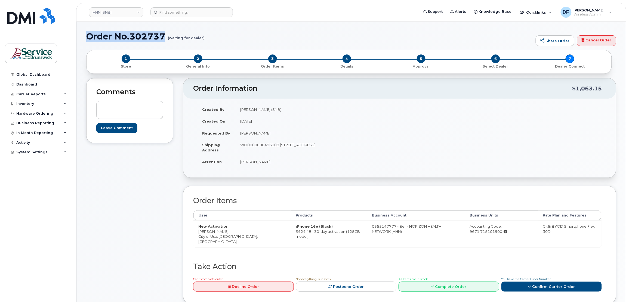
drag, startPoint x: 154, startPoint y: 38, endPoint x: 85, endPoint y: 38, distance: 68.8
copy h1 "Order No.302737"
